Goal: Task Accomplishment & Management: Manage account settings

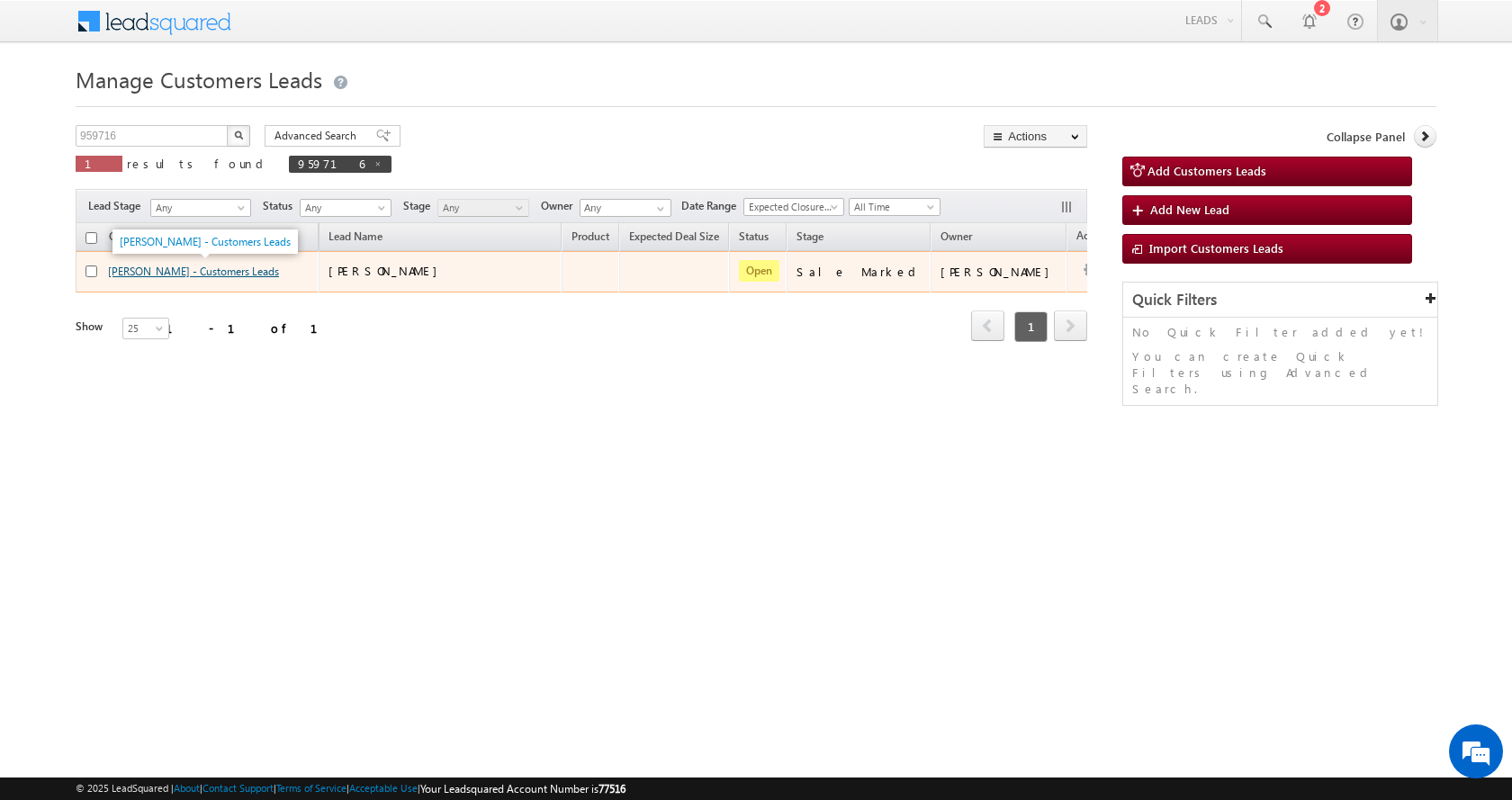
click at [177, 272] on link "Suresh Kharol - Customers Leads" at bounding box center [193, 271] width 171 height 13
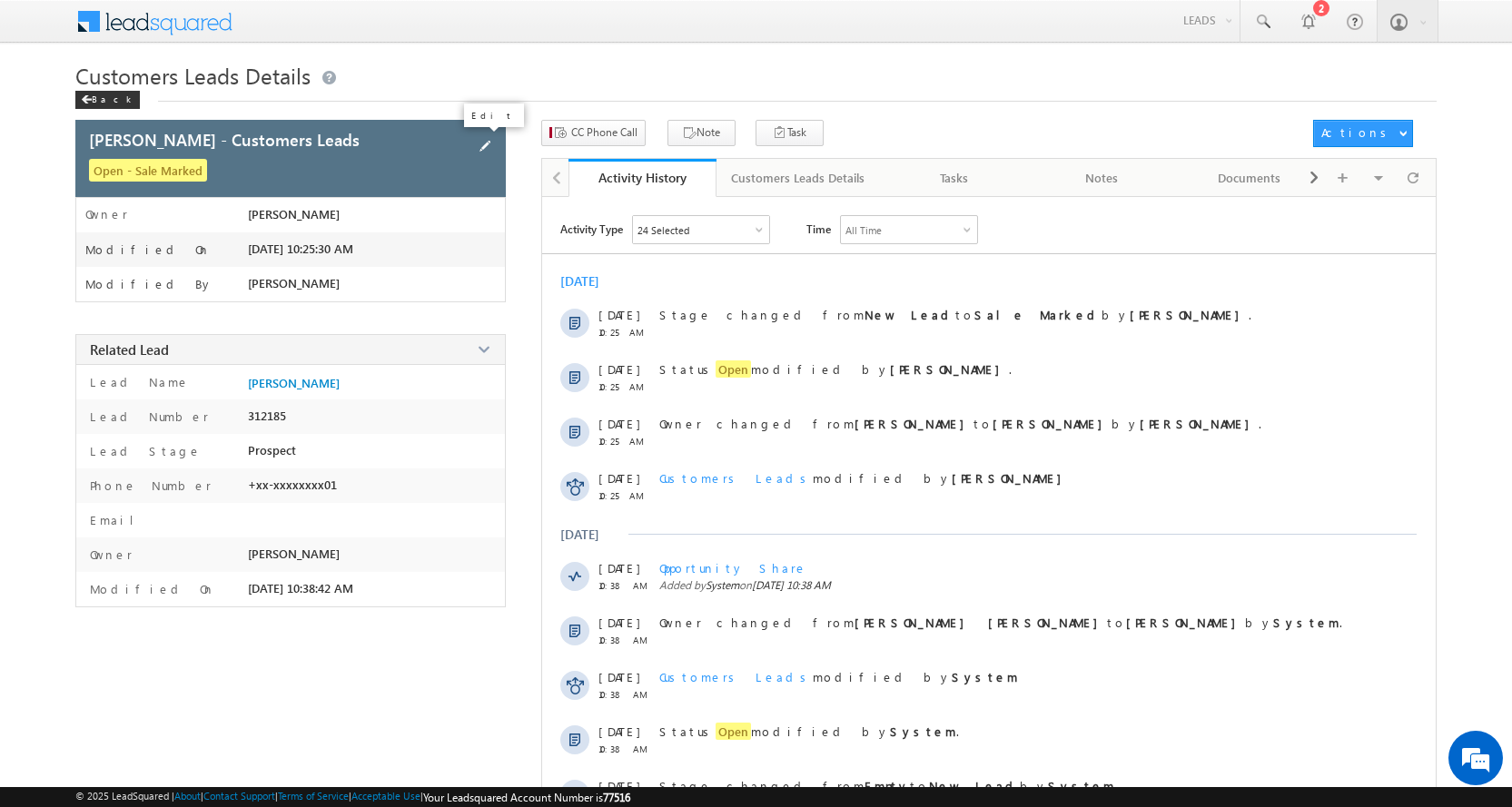
click at [484, 143] on span at bounding box center [484, 145] width 20 height 20
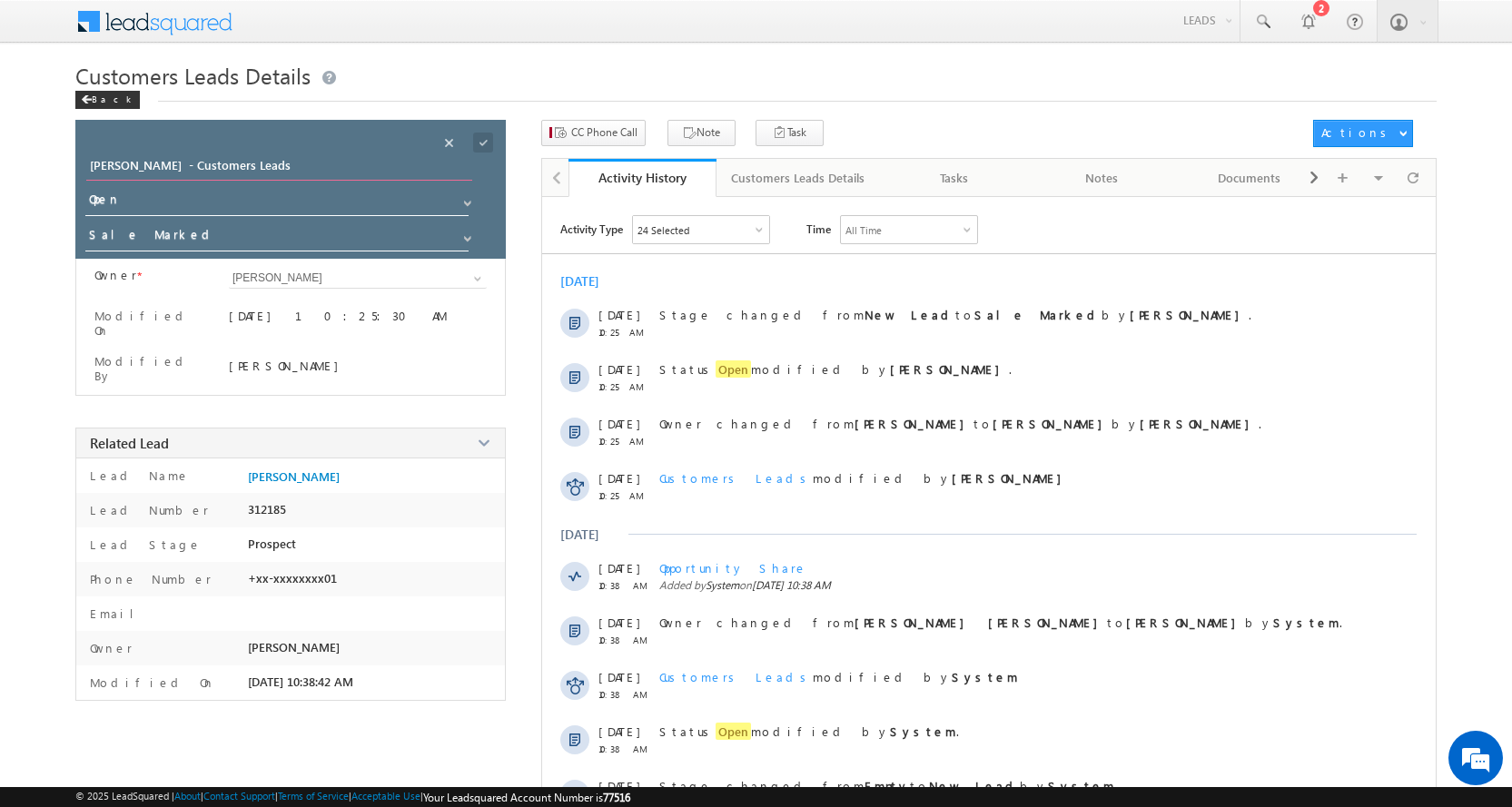
click at [284, 160] on input "Suresh Kharol - Customers Leads" at bounding box center [278, 167] width 386 height 25
drag, startPoint x: 284, startPoint y: 160, endPoint x: 33, endPoint y: 182, distance: 252.0
click at [33, 182] on body "Menu Aman Yadav sitar a11@k serve .co.i n" at bounding box center [756, 469] width 1512 height 939
paste input "Kela [PERSON_NAME]"
type input "Kela [PERSON_NAME]"
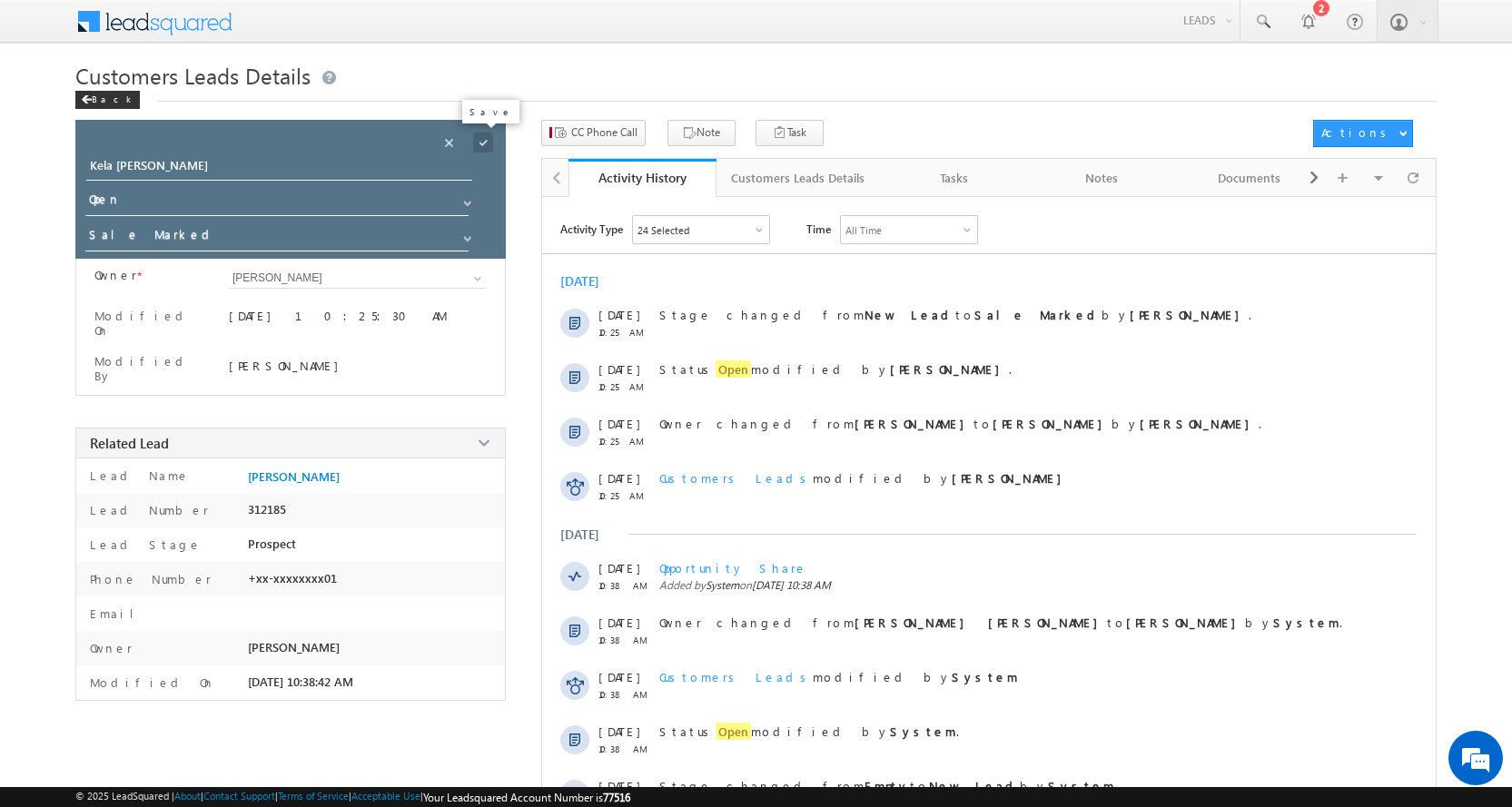
click at [485, 139] on span at bounding box center [482, 142] width 20 height 20
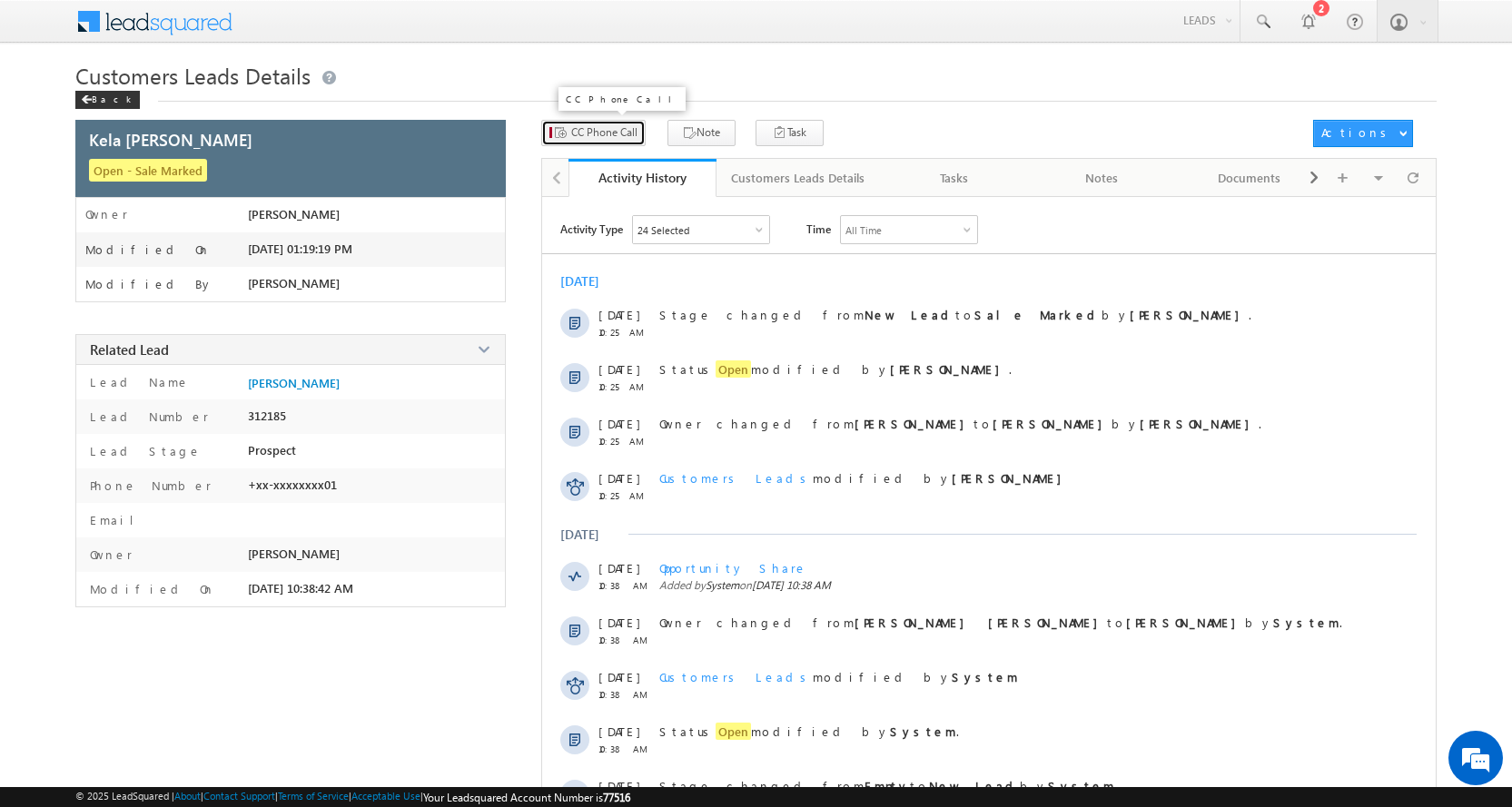
click at [605, 129] on span "CC Phone Call" at bounding box center [604, 132] width 66 height 16
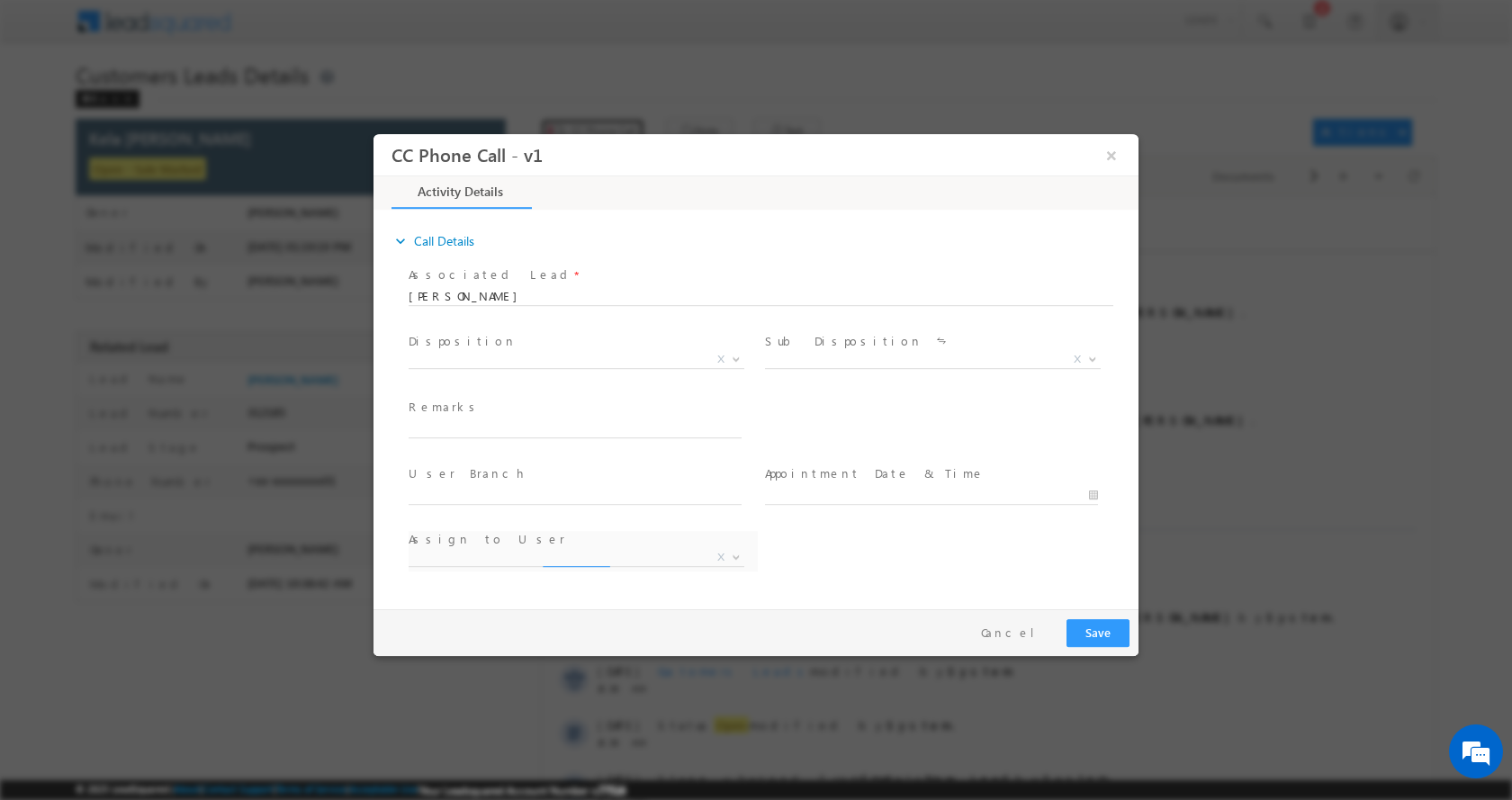
select select "[EMAIL_ADDRESS][DOMAIN_NAME]"
click at [497, 420] on input "text" at bounding box center [575, 428] width 333 height 18
paste input "Kela Bai Kharol-7415869701-TOP UP- 3 L- PIN CODE-458778 TO Jhalawar"
type input "Kela Bai Kharol-7415869701-TOP UP- 3 L- PIN CODE-458778 TO Jhalawar"
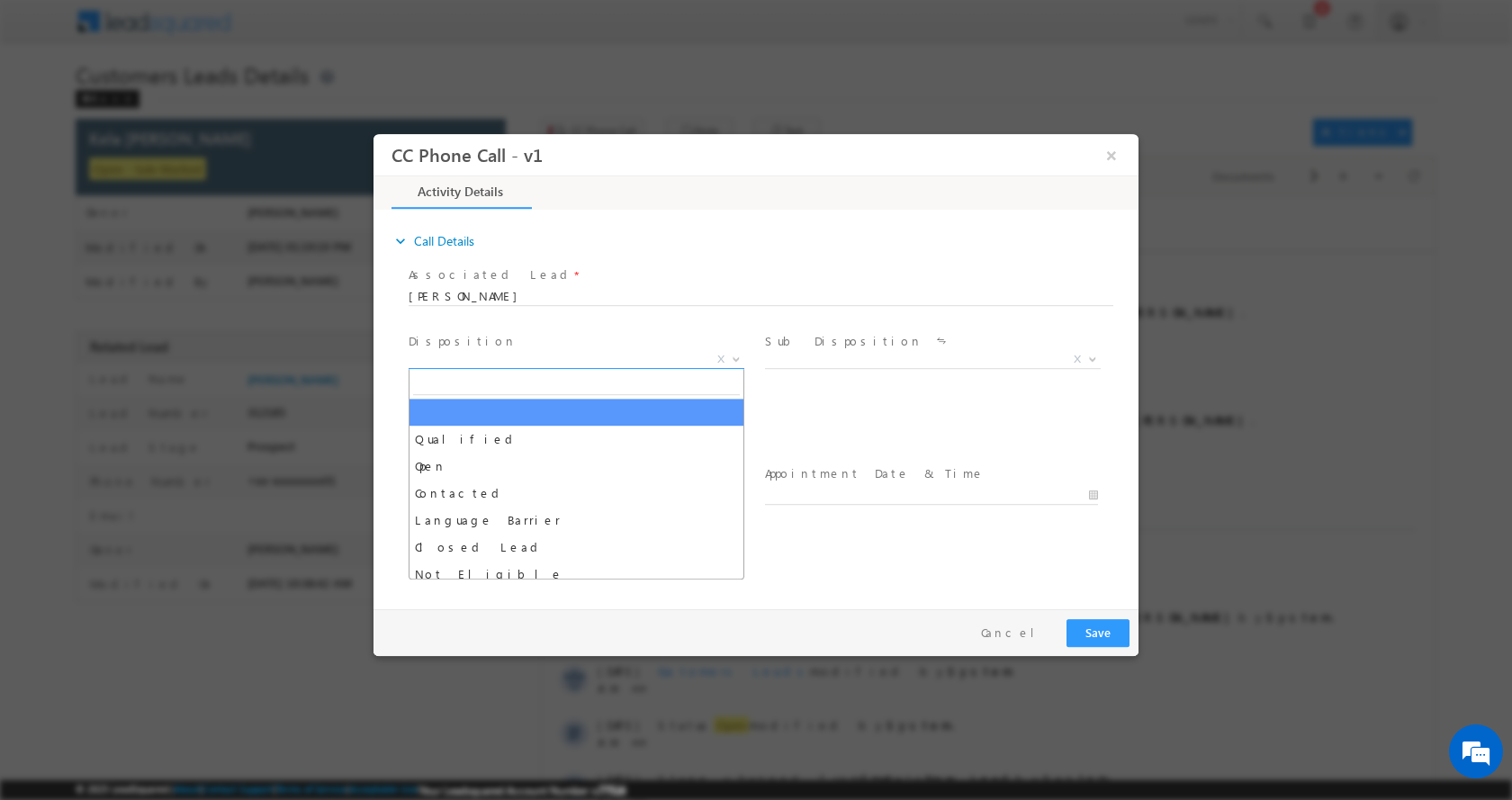
click at [736, 356] on b at bounding box center [736, 357] width 11 height 7
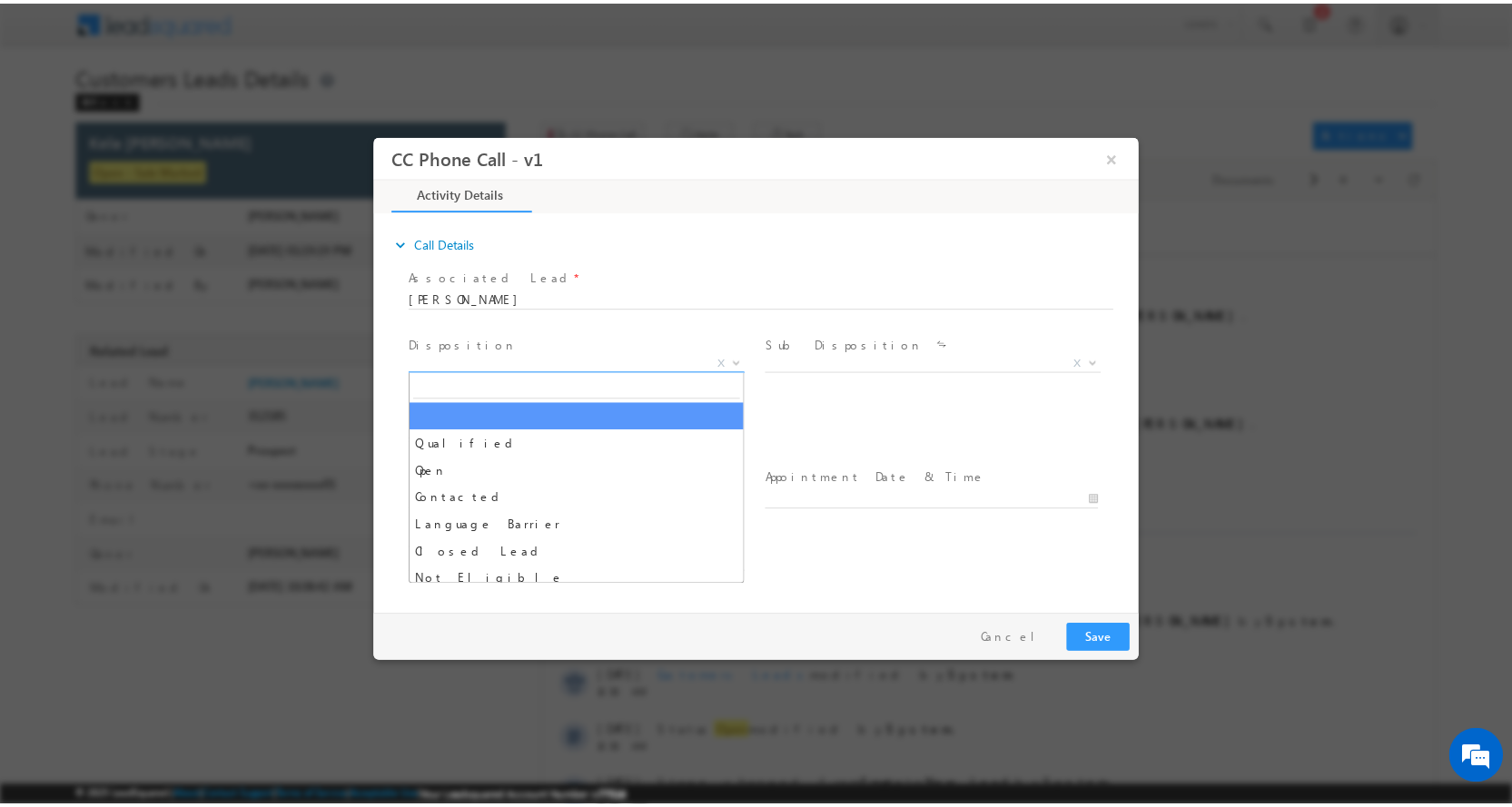
scroll to position [0, 0]
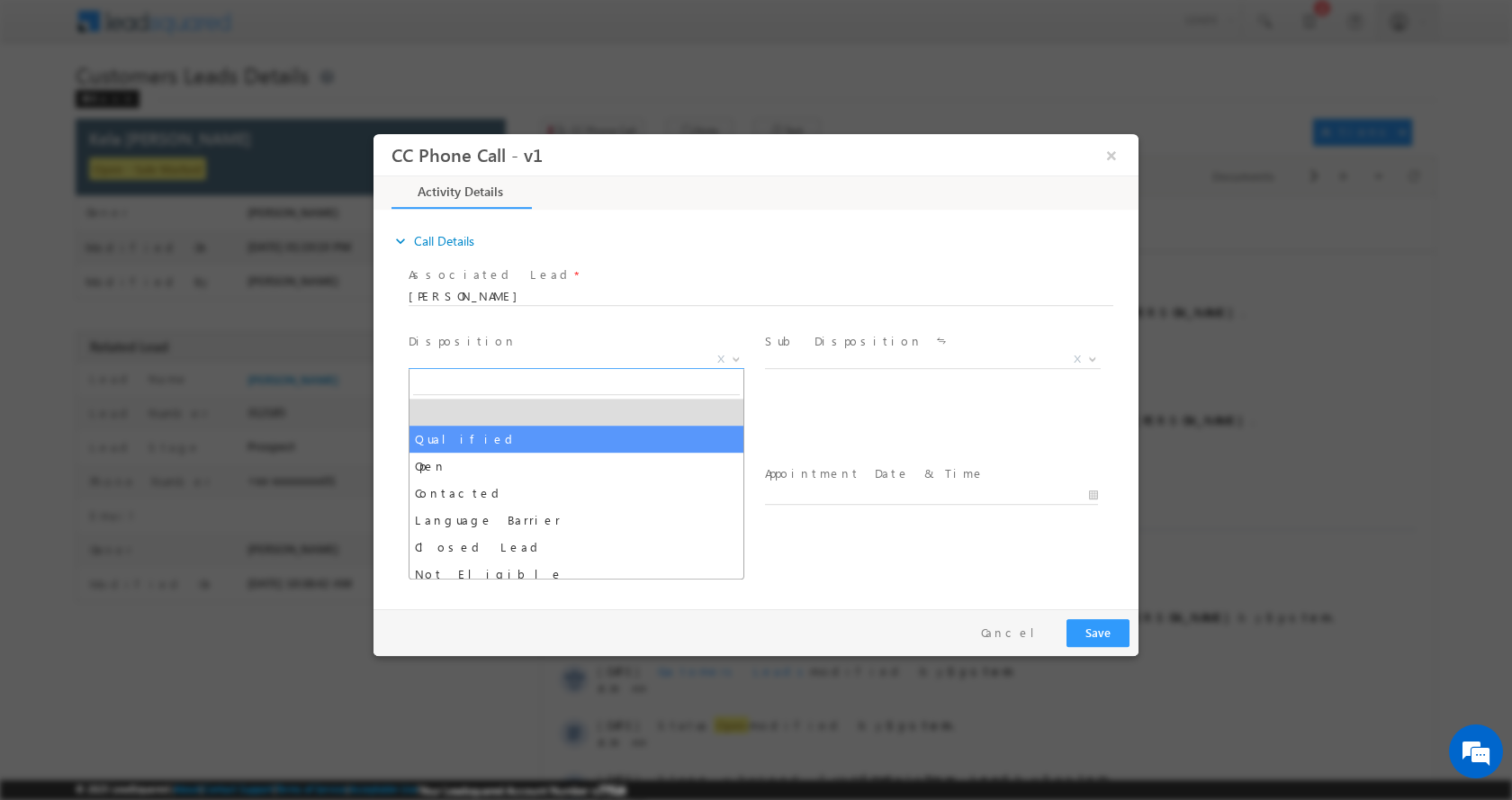
select select "Qualified"
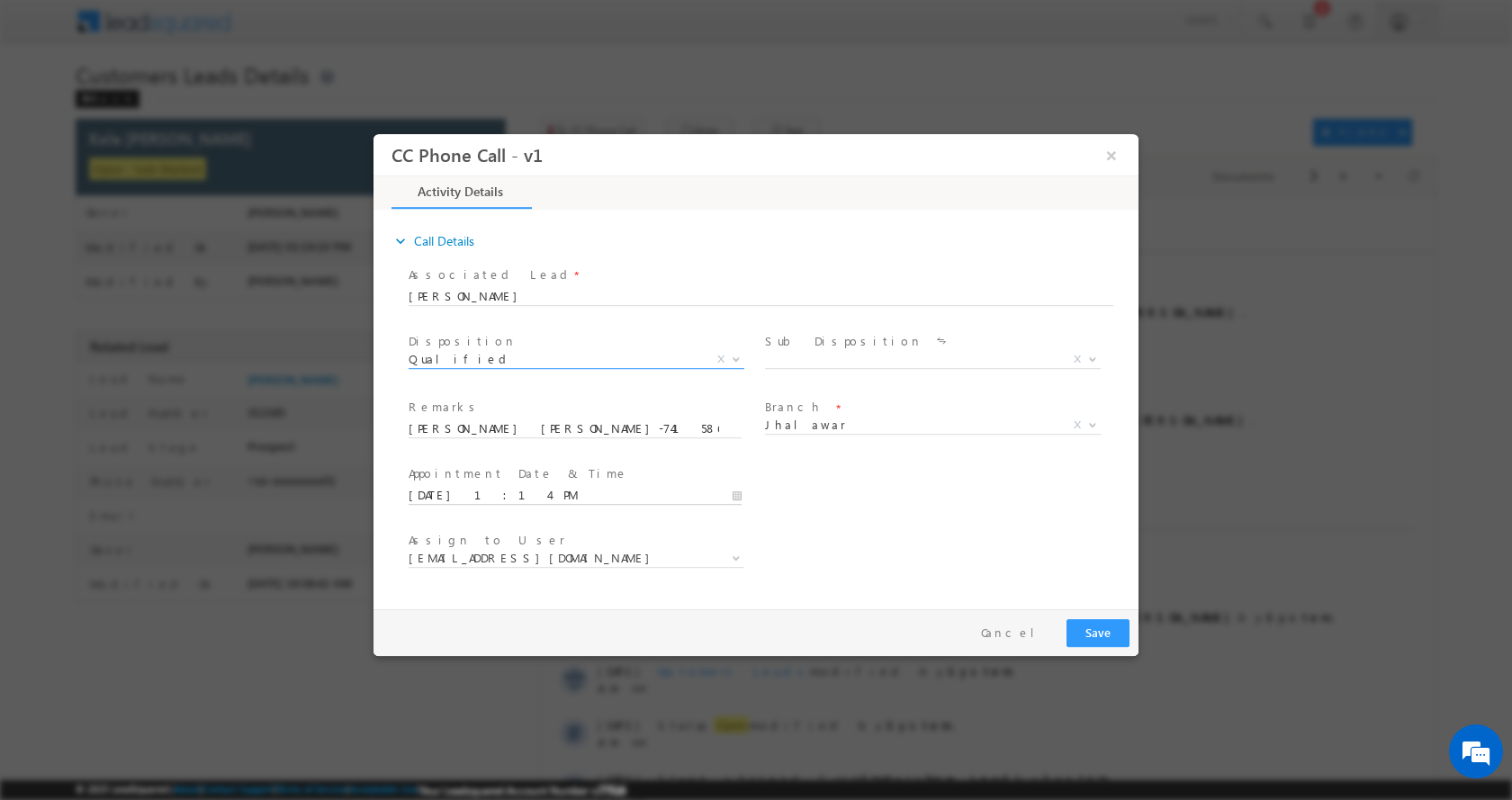
click at [735, 495] on input "10/07/2025 1:14 PM" at bounding box center [575, 494] width 333 height 18
type input "10/07/2025 2:14 PM"
type input "02"
click at [476, 464] on span at bounding box center [476, 465] width 12 height 13
type input "10/07/2025 3:14 PM"
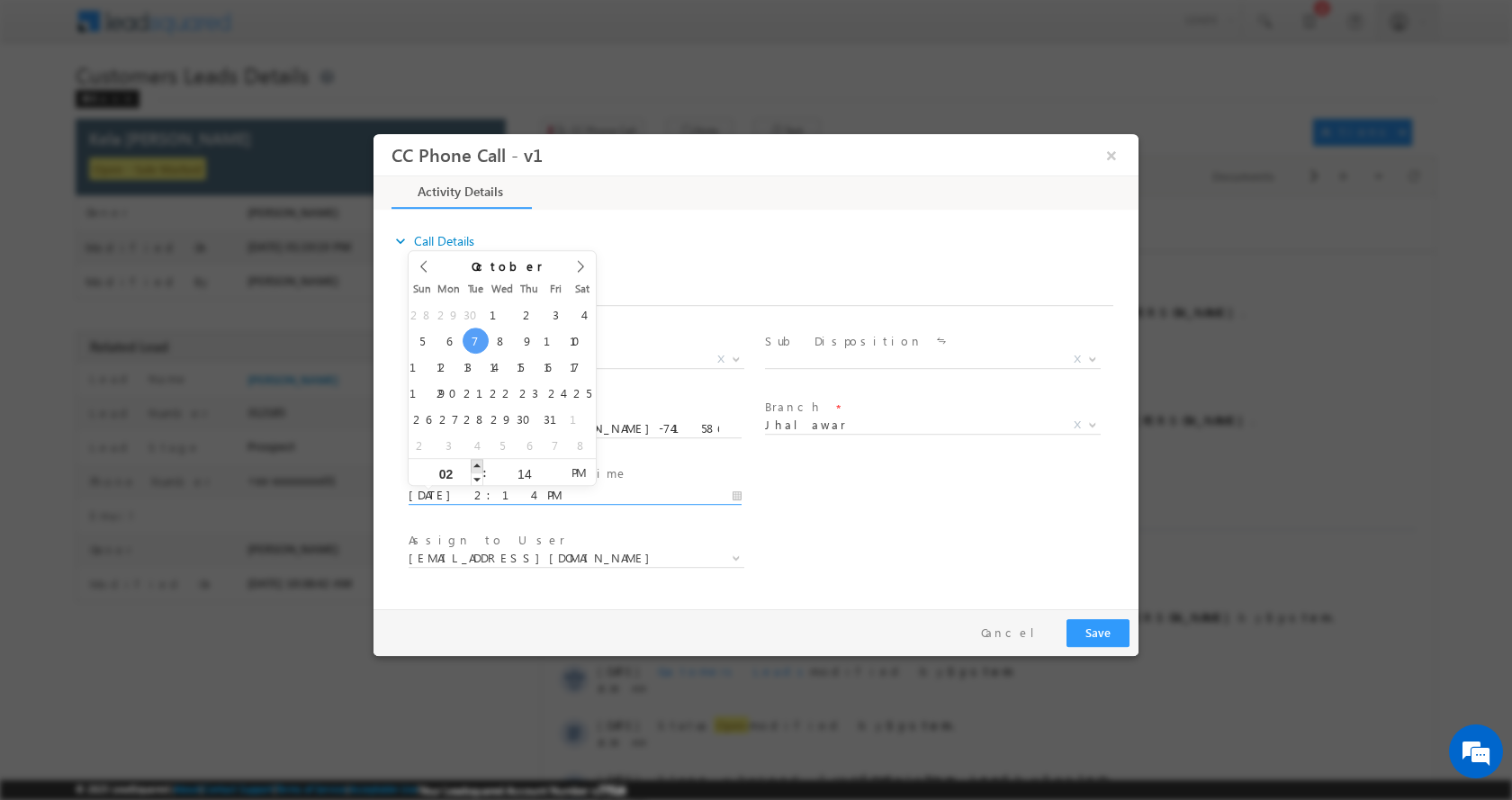
type input "03"
click at [476, 464] on span at bounding box center [476, 465] width 12 height 13
click at [1088, 639] on button "Save" at bounding box center [1098, 633] width 63 height 28
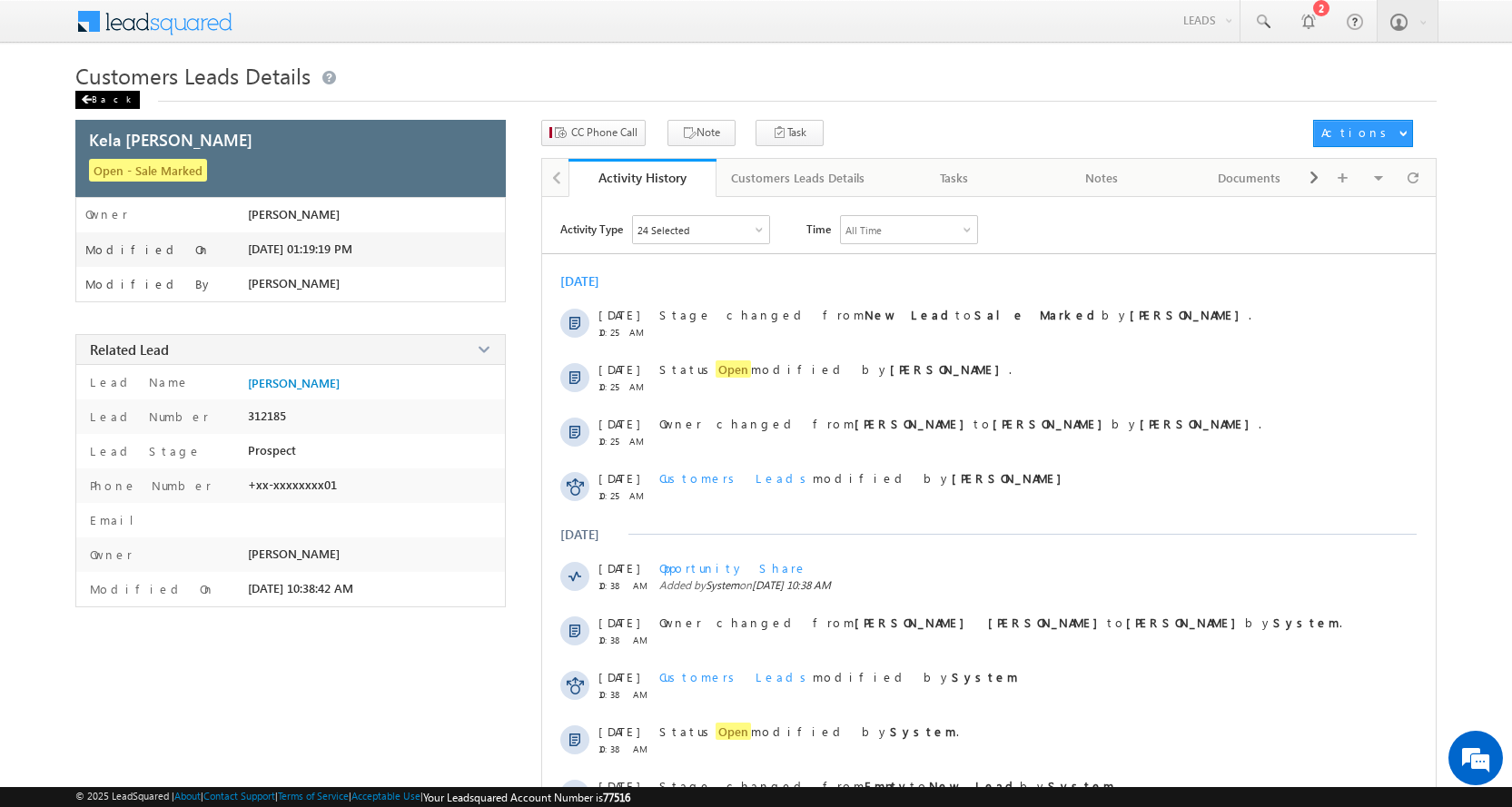
click at [93, 96] on div "Back" at bounding box center [108, 99] width 64 height 18
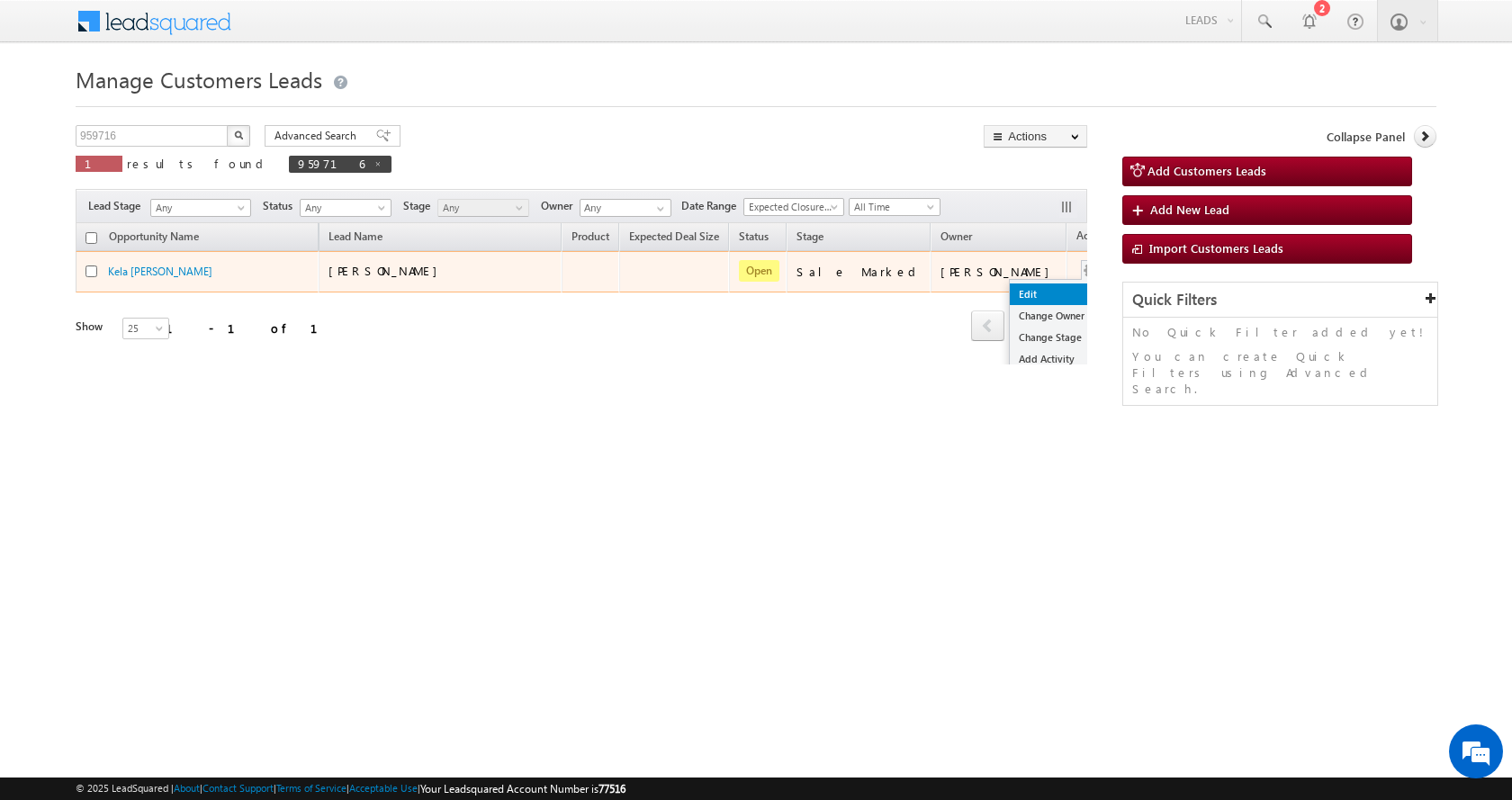
click at [1010, 294] on link "Edit" at bounding box center [1054, 294] width 90 height 22
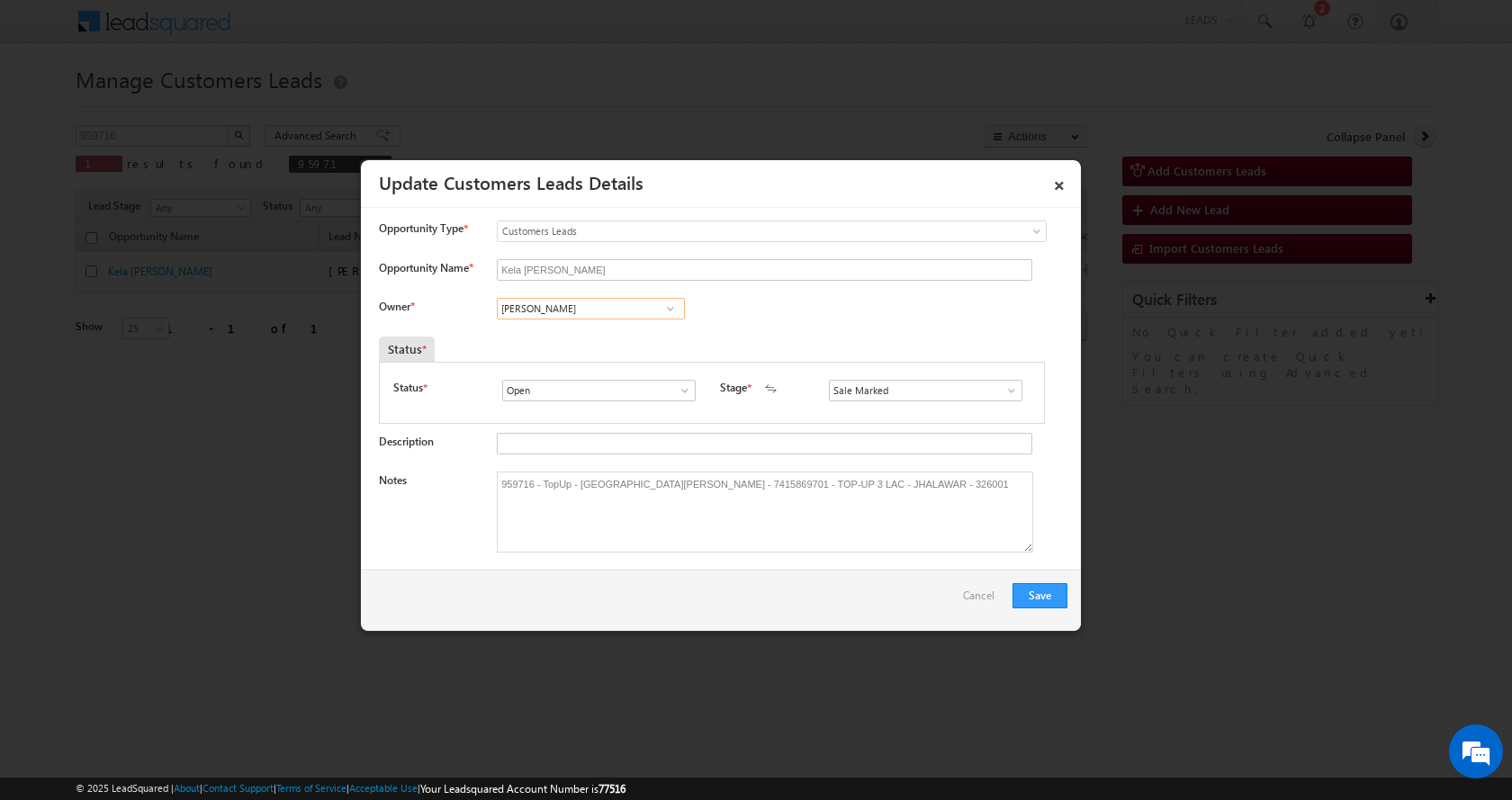
click at [562, 307] on input "Ajay Choudhary" at bounding box center [590, 308] width 188 height 22
paste input "[PERSON_NAME]"
click at [585, 335] on link "Suresh Verma suresh.verma@sgrlimited.in" at bounding box center [590, 336] width 188 height 35
type input "[PERSON_NAME]"
click at [880, 516] on textarea "959716 - TopUp - [GEOGRAPHIC_DATA][PERSON_NAME] - 7415869701 - TOP-UP 3 LAC - J…" at bounding box center [764, 512] width 536 height 81
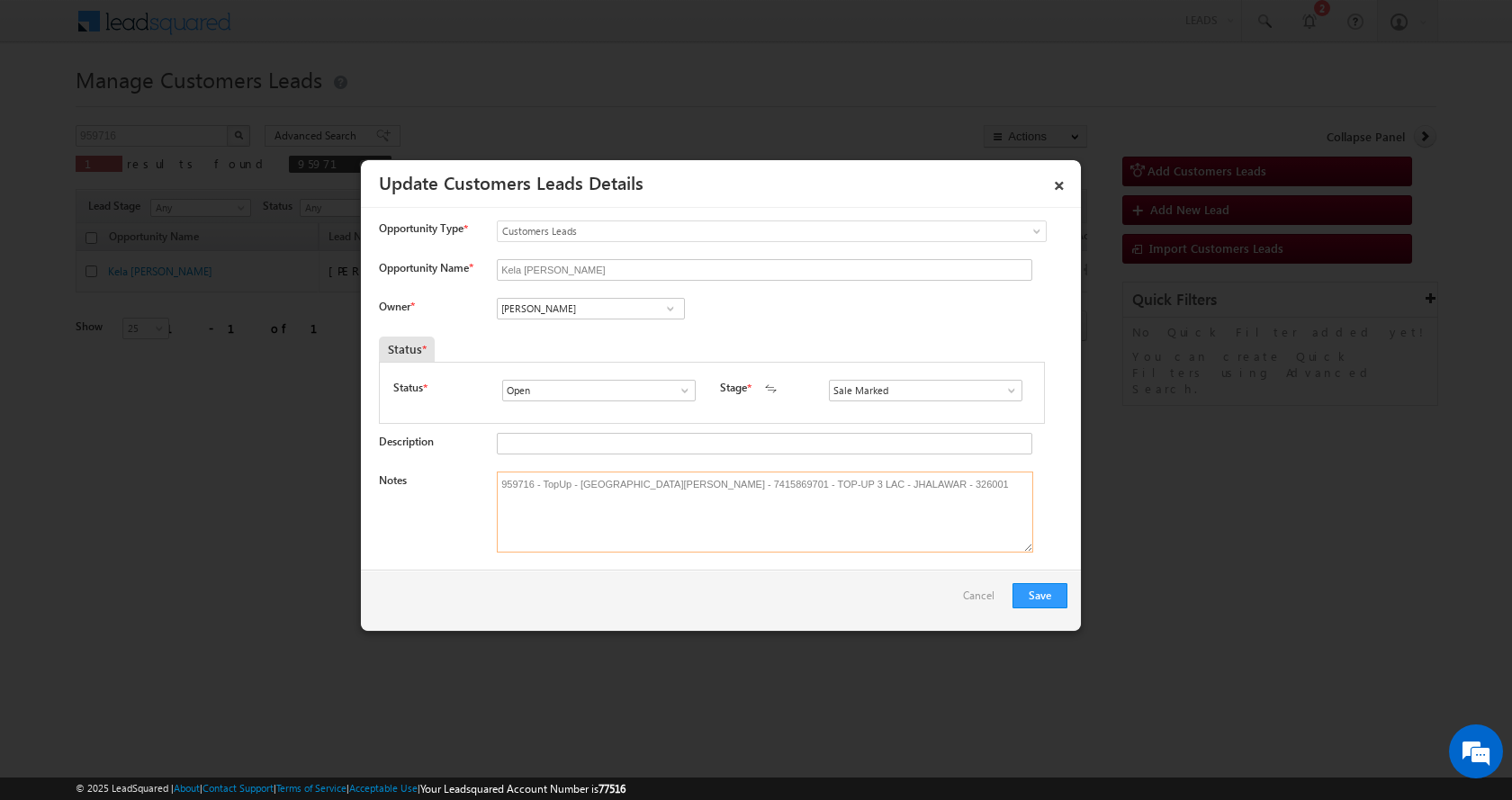
click at [922, 502] on textarea "959716 - TopUp - [GEOGRAPHIC_DATA][PERSON_NAME] - 7415869701 - TOP-UP 3 LAC - J…" at bounding box center [764, 512] width 536 height 81
click at [1025, 592] on button "Save" at bounding box center [1040, 595] width 55 height 25
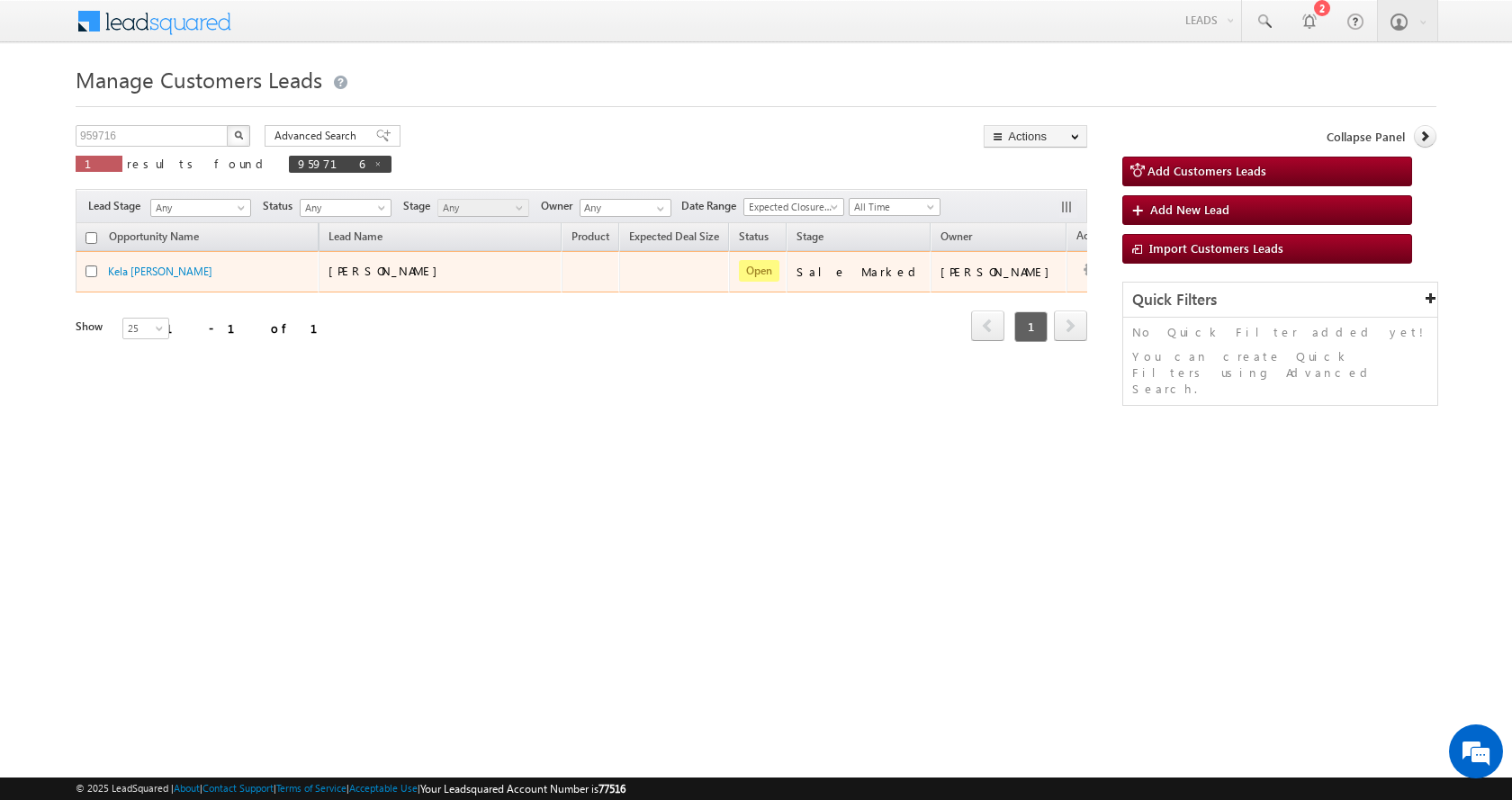
click at [358, 275] on span "[PERSON_NAME]" at bounding box center [387, 270] width 118 height 15
click at [151, 270] on link "Kela Bai Kharol" at bounding box center [160, 271] width 105 height 13
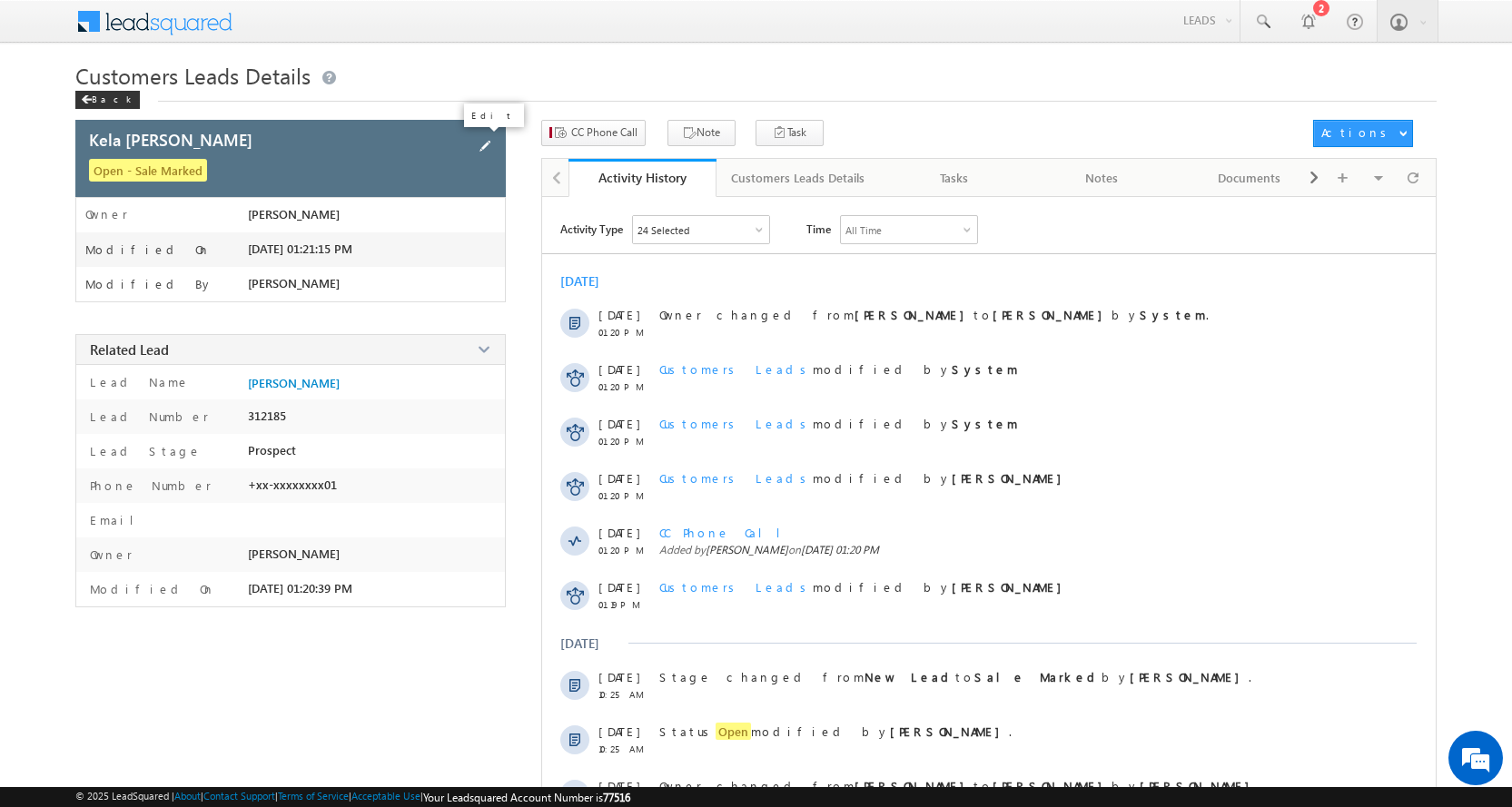
click at [481, 148] on span at bounding box center [484, 145] width 20 height 20
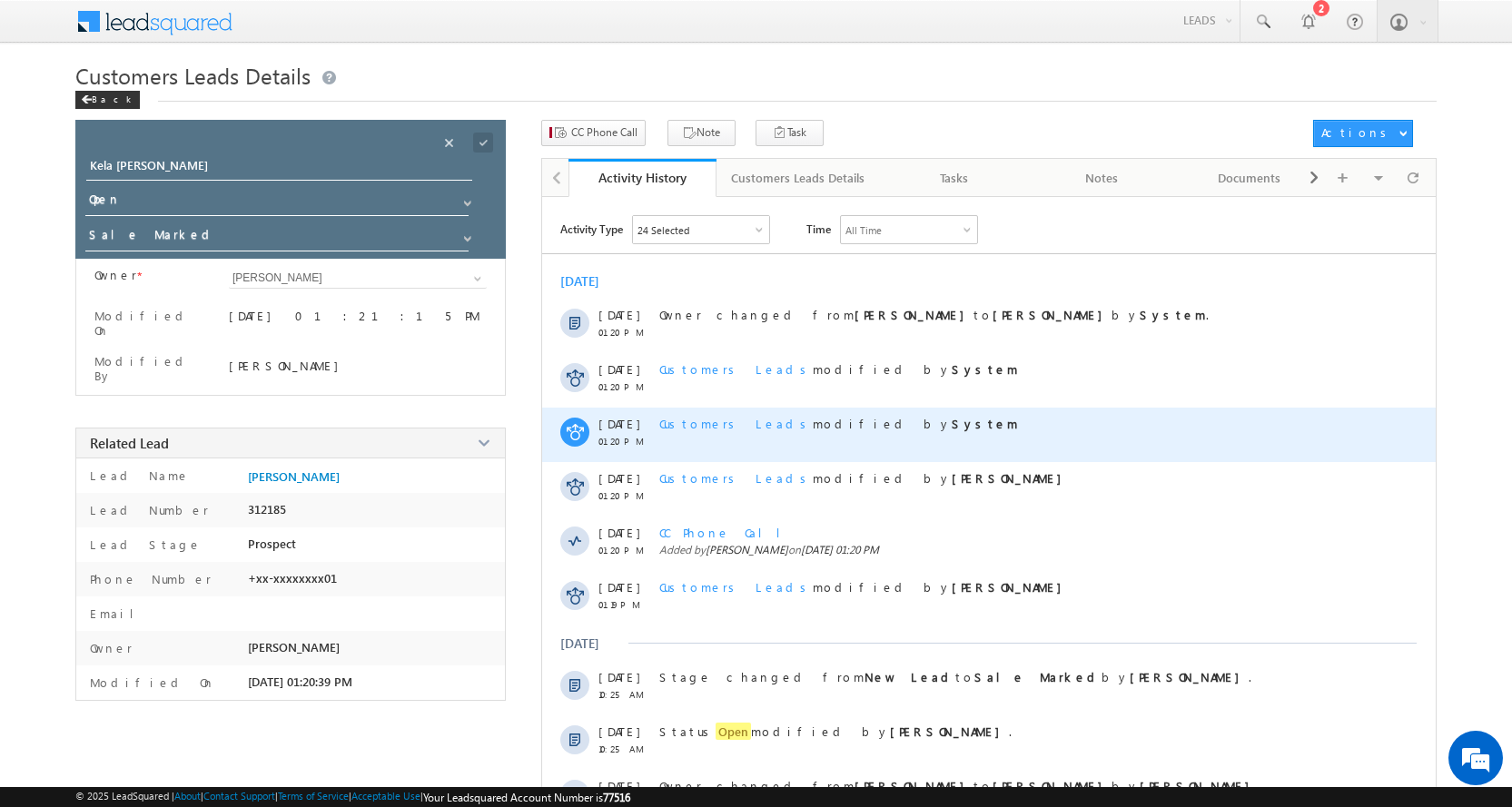
click at [1210, 449] on div "Customers Leads modified by System" at bounding box center [1009, 435] width 700 height 55
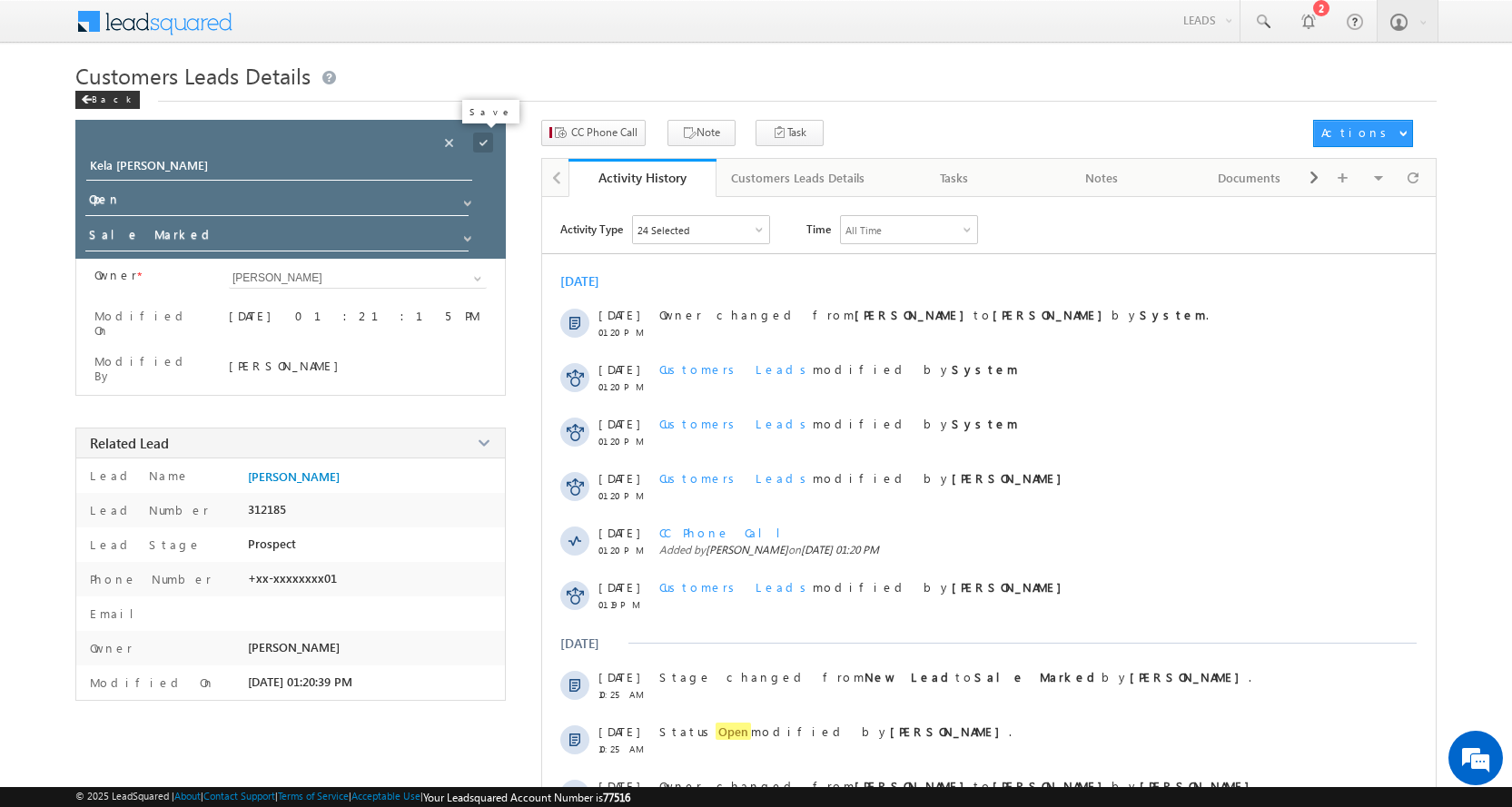
click at [479, 147] on span at bounding box center [482, 142] width 20 height 20
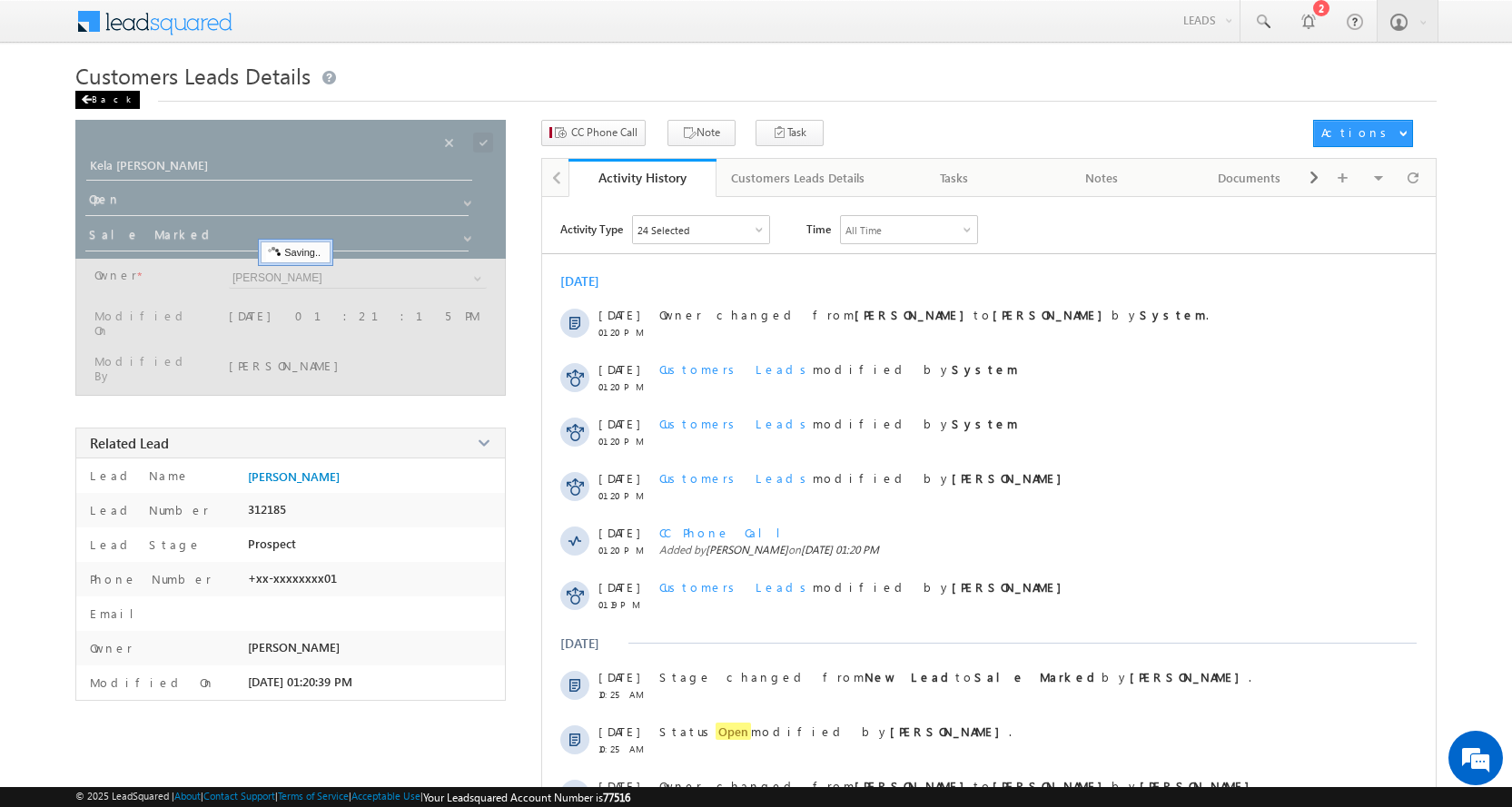
click at [109, 97] on div "Back" at bounding box center [108, 99] width 64 height 18
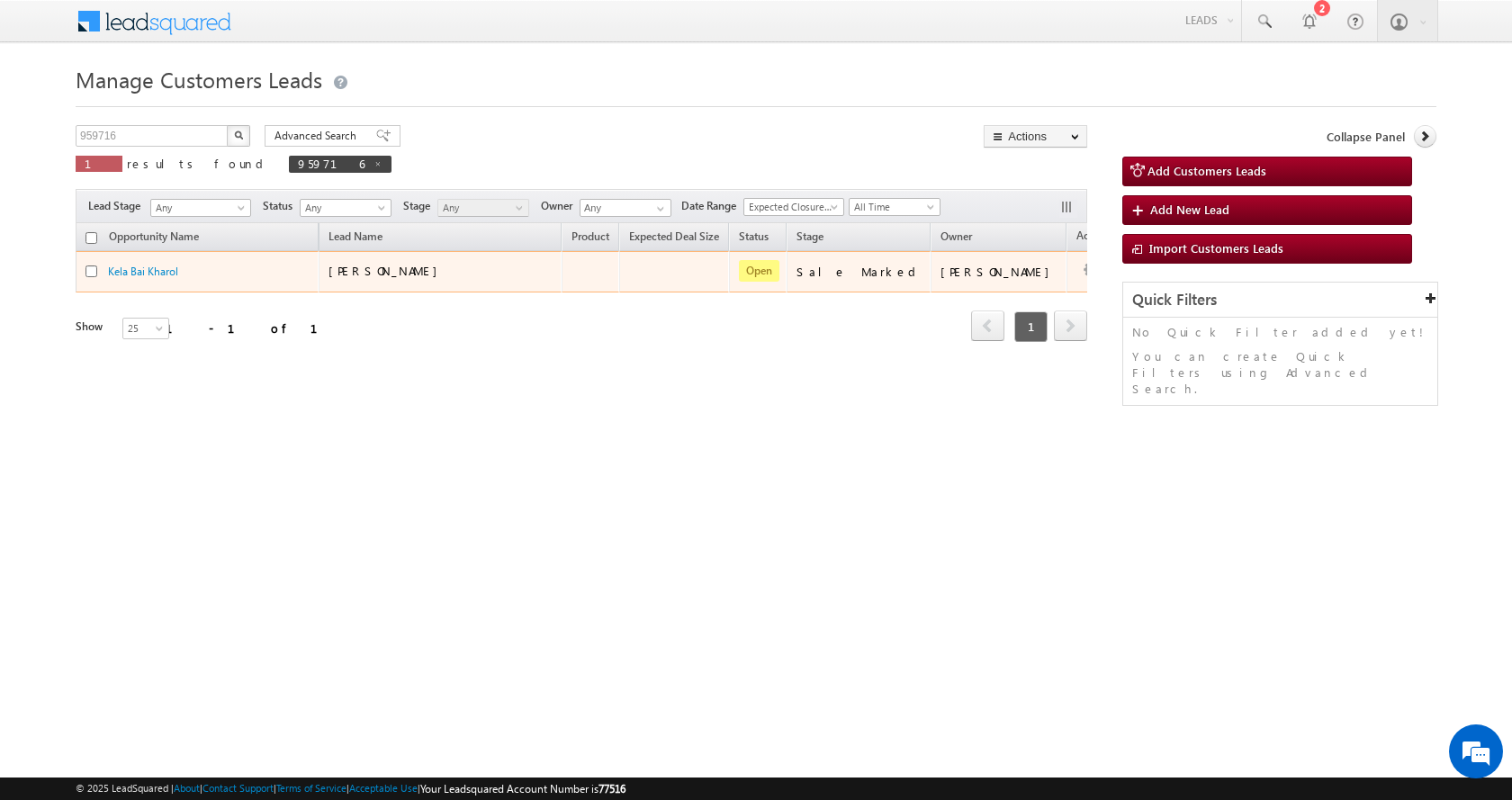
click at [949, 284] on td "[PERSON_NAME]" at bounding box center [998, 271] width 136 height 41
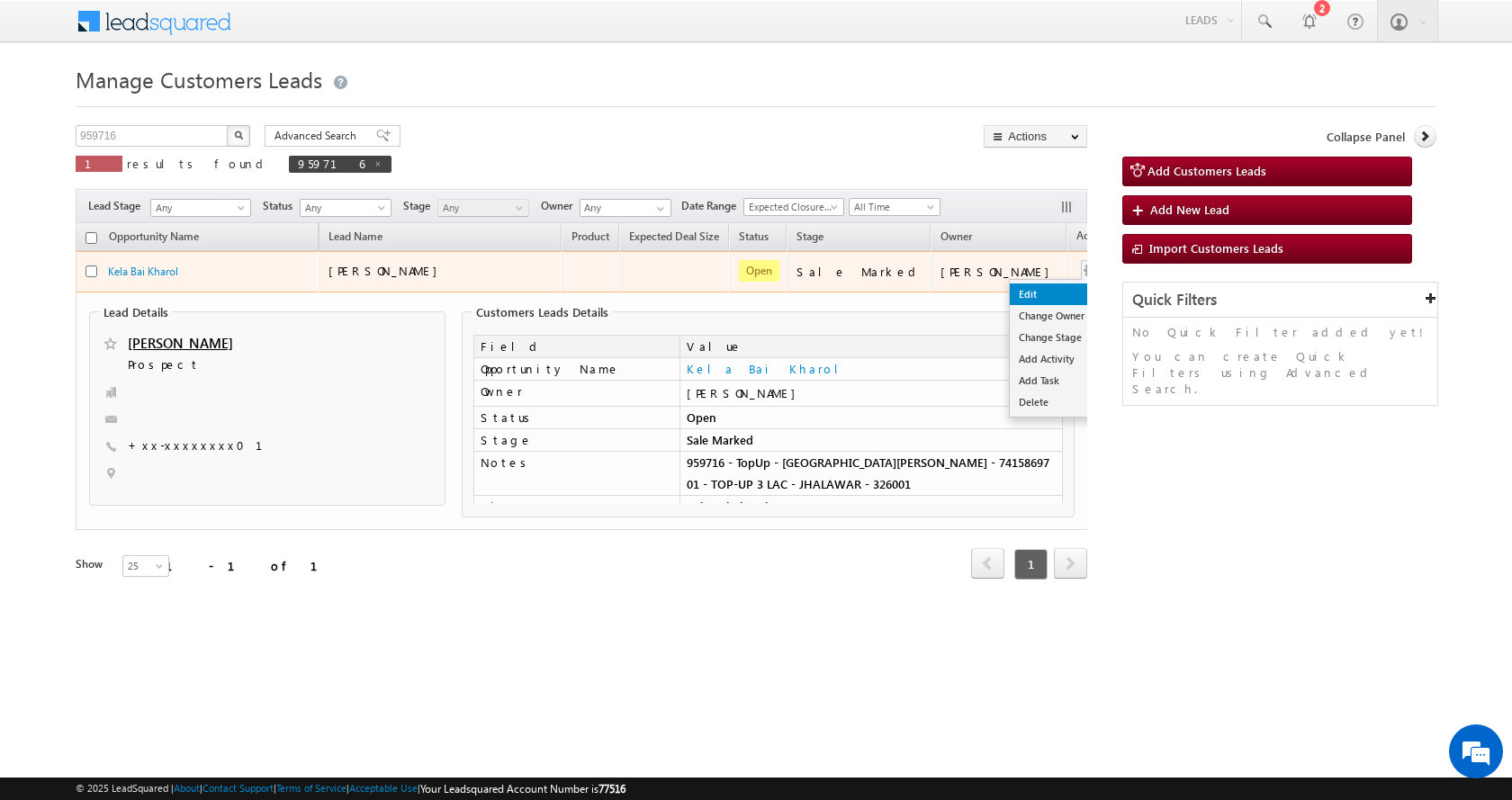
click at [1010, 286] on link "Edit" at bounding box center [1054, 294] width 90 height 22
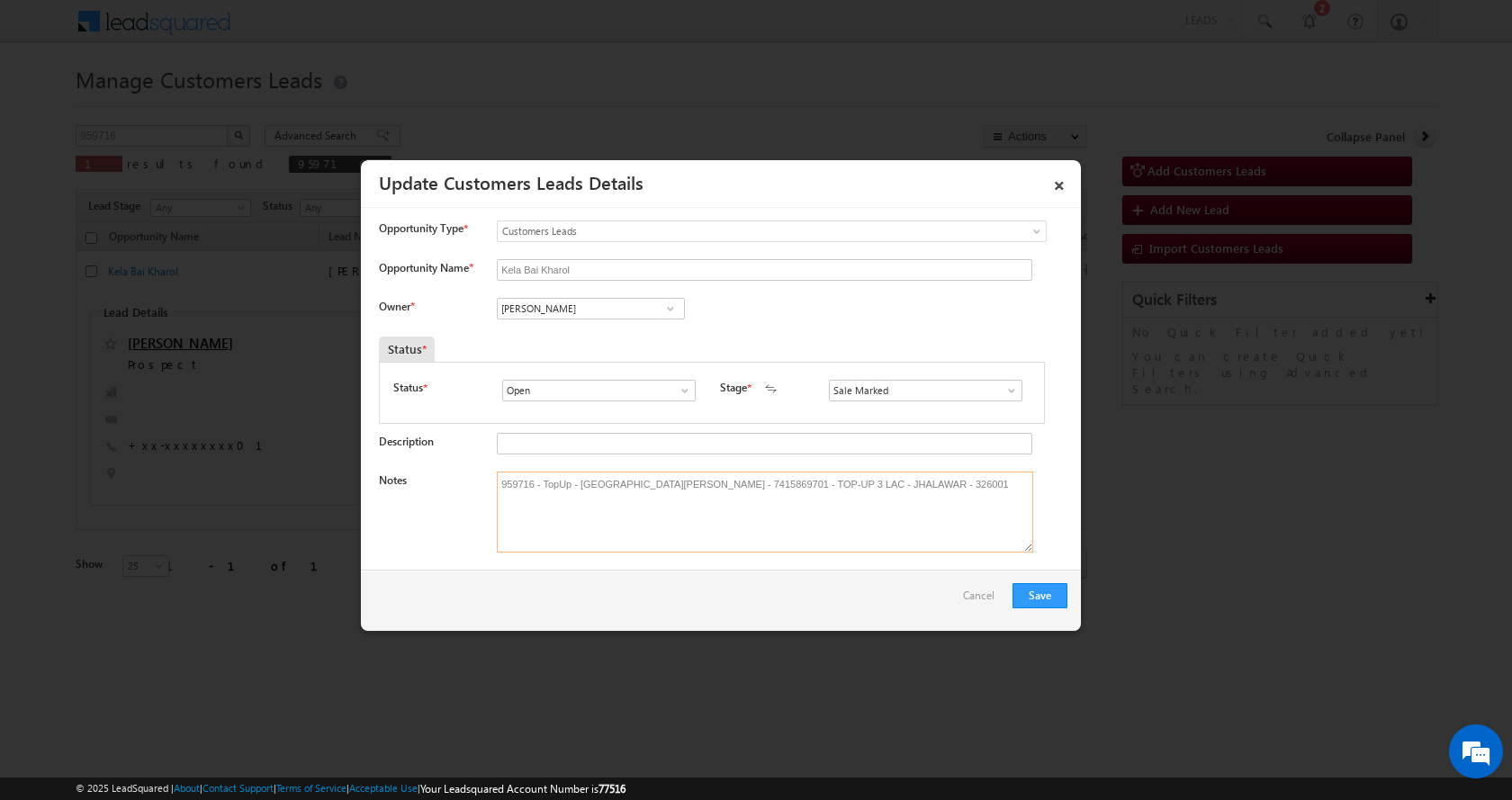
click at [559, 480] on textarea "959716 - TopUp - [GEOGRAPHIC_DATA][PERSON_NAME] - 7415869701 - TOP-UP 3 LAC - J…" at bounding box center [764, 512] width 536 height 81
drag, startPoint x: 909, startPoint y: 487, endPoint x: 476, endPoint y: 483, distance: 433.0
click at [476, 483] on div "Notes 959716 - TopUp - [GEOGRAPHIC_DATA][PERSON_NAME] - 7415869701 - TOP-UP 3 L…" at bounding box center [723, 516] width 689 height 90
paste textarea "[PERSON_NAME] [PERSON_NAME]-7415869701-TOP UP- 3 L- PIN CODE-458778 TO Jhalawar"
click at [862, 492] on textarea "[PERSON_NAME] [PERSON_NAME]-7415869701-TOP UP- 3 L- PIN CODE-458778 TO Jhalawar" at bounding box center [764, 512] width 536 height 81
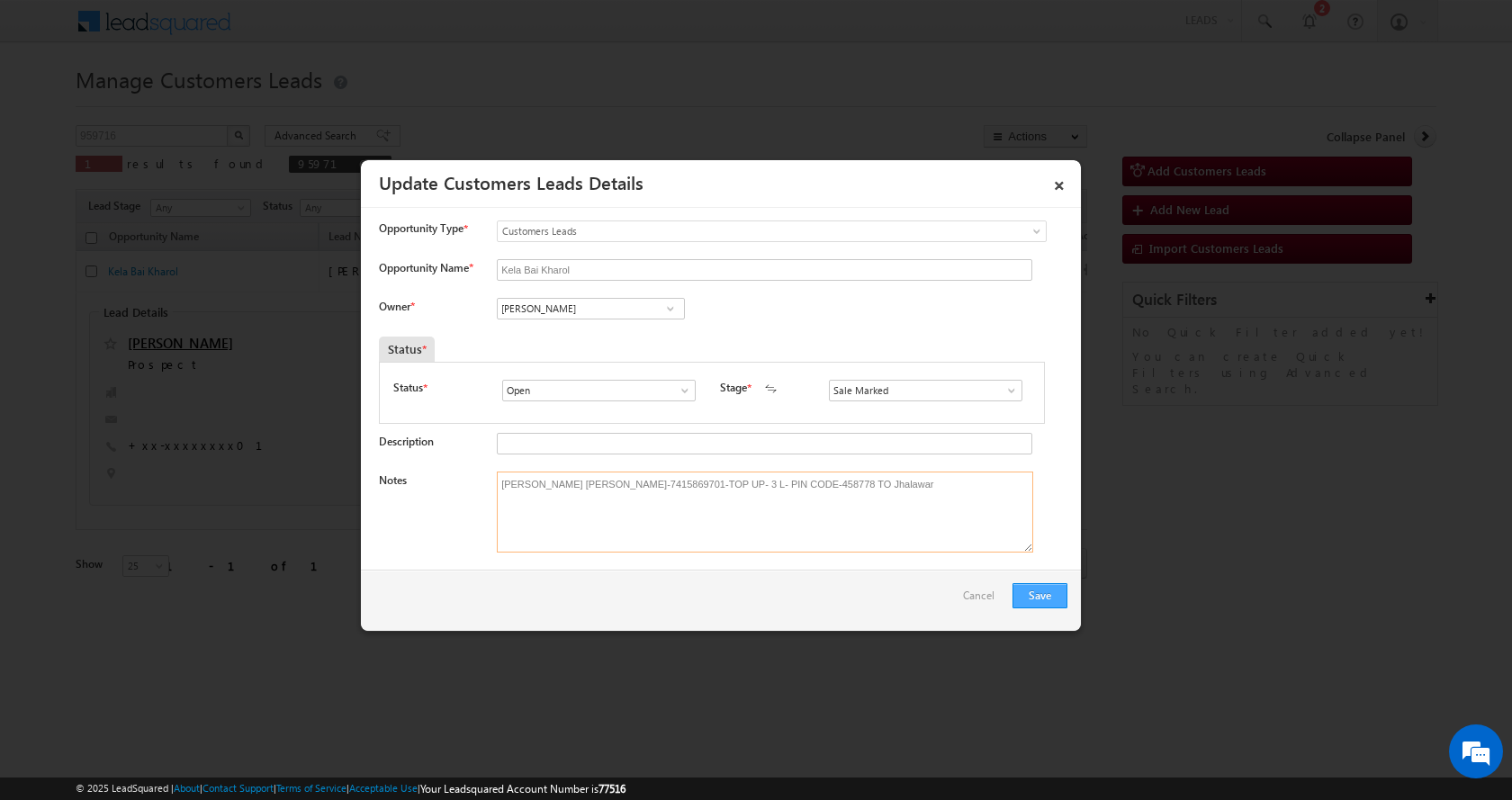
type textarea "[PERSON_NAME] [PERSON_NAME]-7415869701-TOP UP- 3 L- PIN CODE-458778 TO Jhalawar"
click at [1039, 589] on button "Save" at bounding box center [1040, 595] width 55 height 25
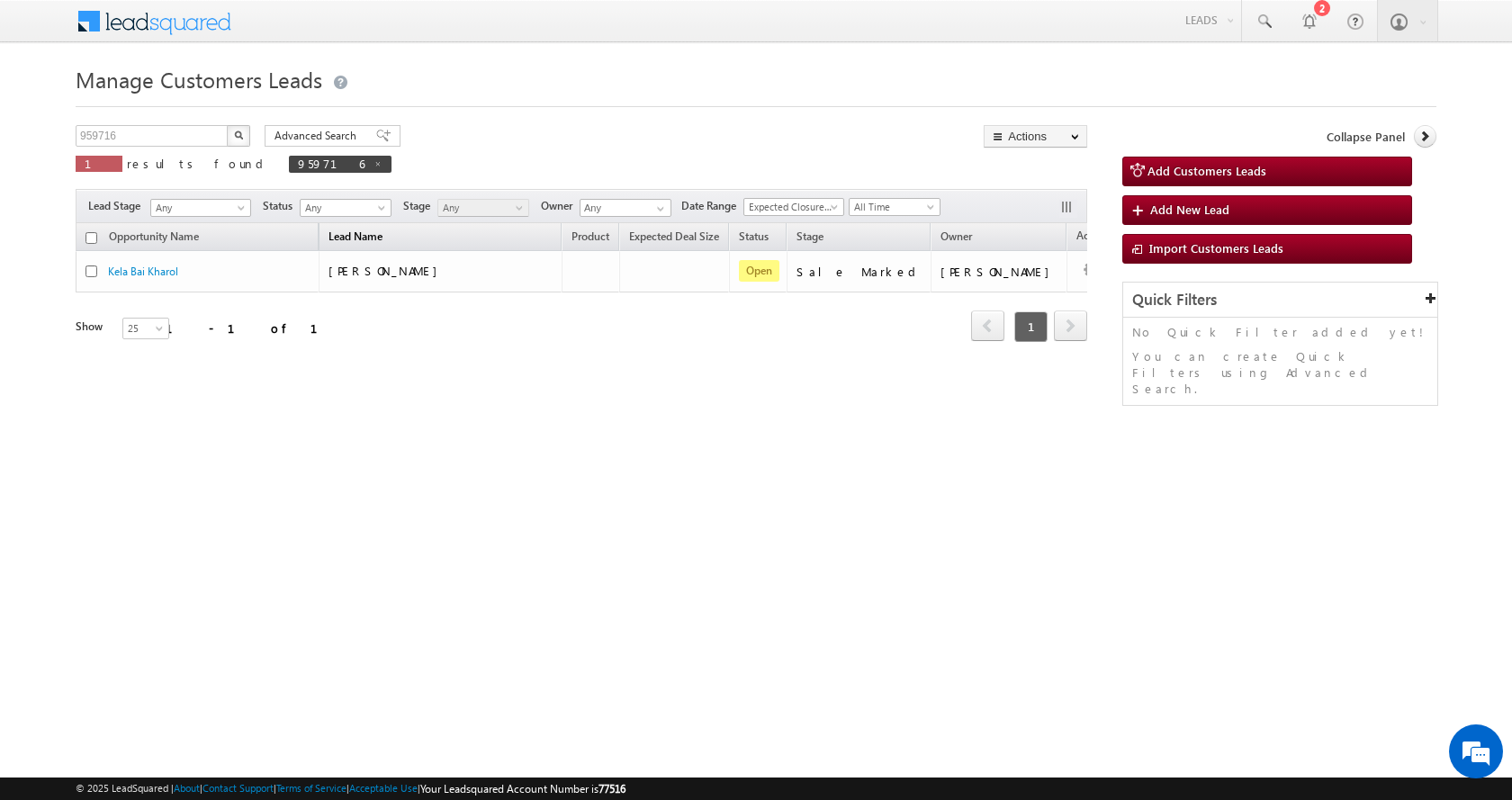
click at [361, 241] on span "Lead Name" at bounding box center [355, 238] width 72 height 23
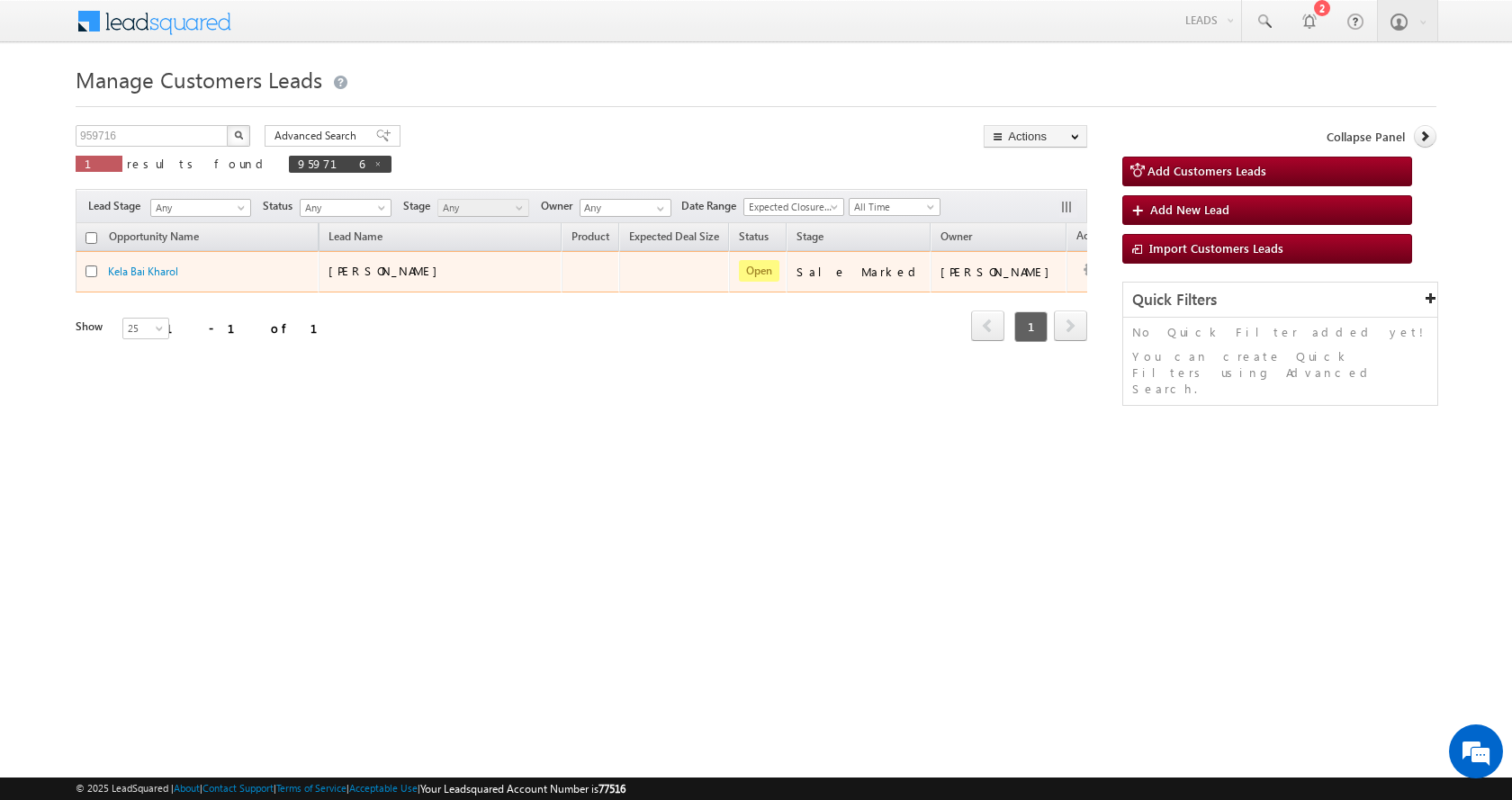
click at [369, 272] on span "[PERSON_NAME]" at bounding box center [387, 270] width 118 height 15
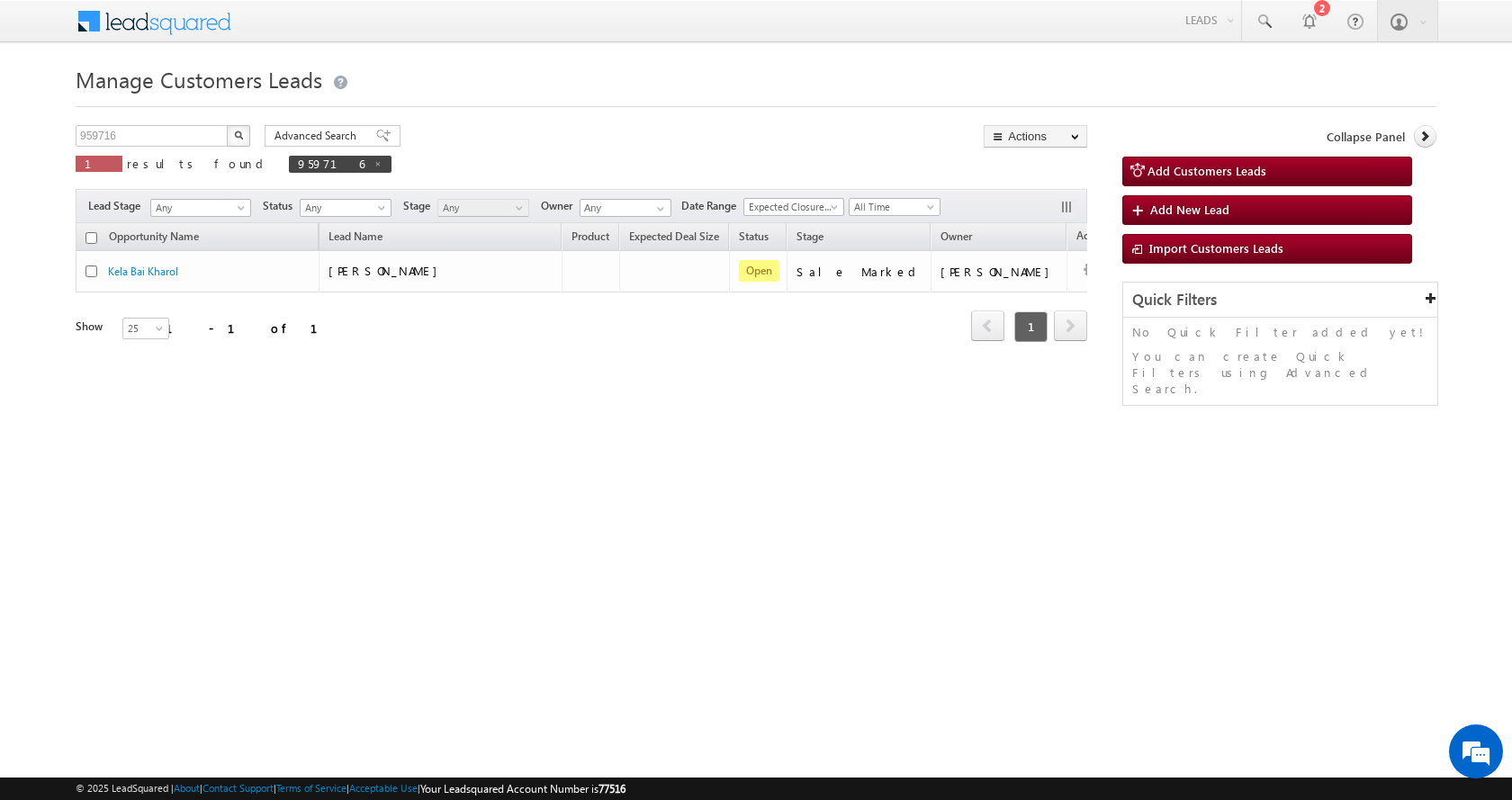
click at [876, 434] on div "Manage Customers Leads Customers Leads updated successfully. 959716 X 1 results…" at bounding box center [756, 284] width 1360 height 450
click at [499, 419] on div "Manage Customers Leads Customers Leads updated successfully. 959716 X 1 results…" at bounding box center [756, 284] width 1360 height 450
